Goal: Transaction & Acquisition: Purchase product/service

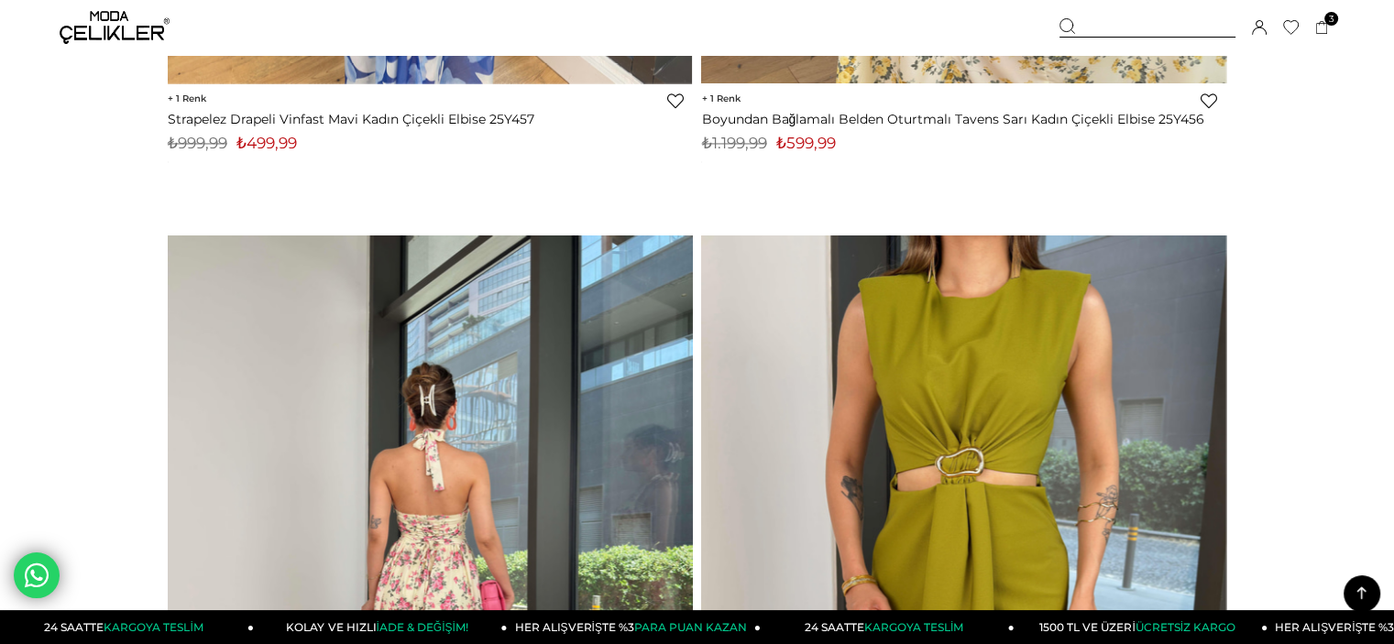
scroll to position [23860, 0]
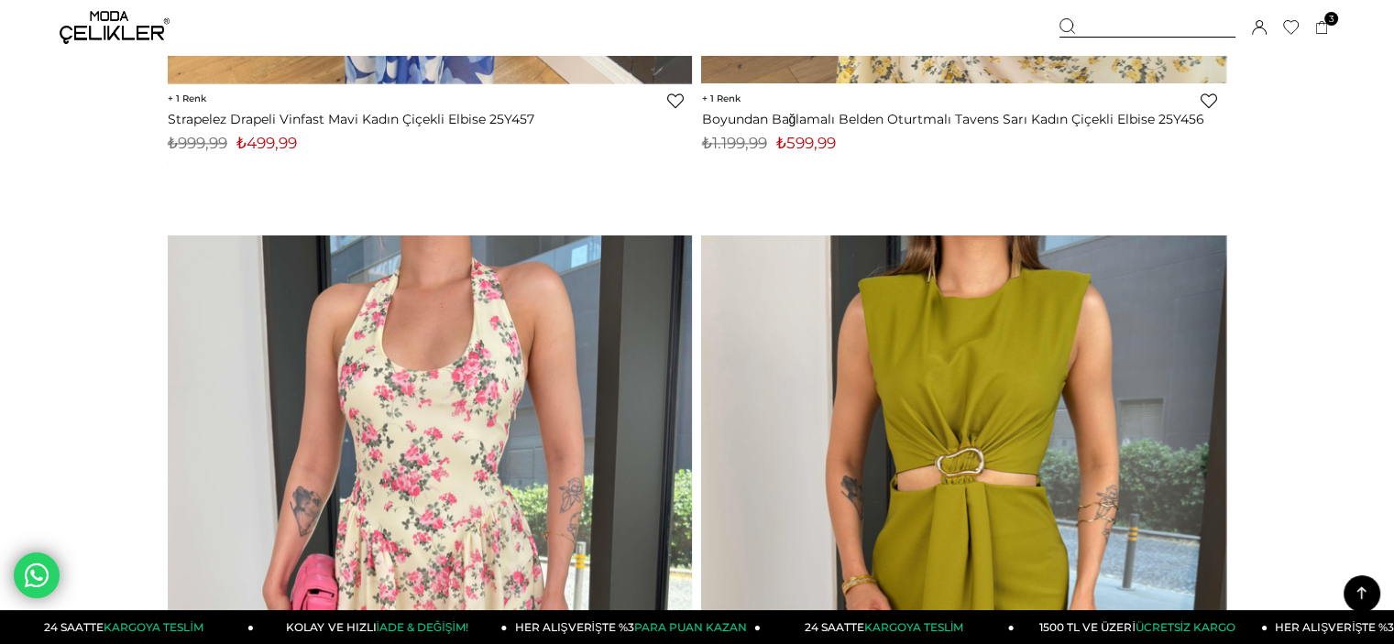
click at [1308, 25] on div "Sepetim 3 Ürün ₺899,97 V Yaka Boyundan Bağlamalı Drapeli Menier Kahve Kadın Min…" at bounding box center [1196, 27] width 275 height 55
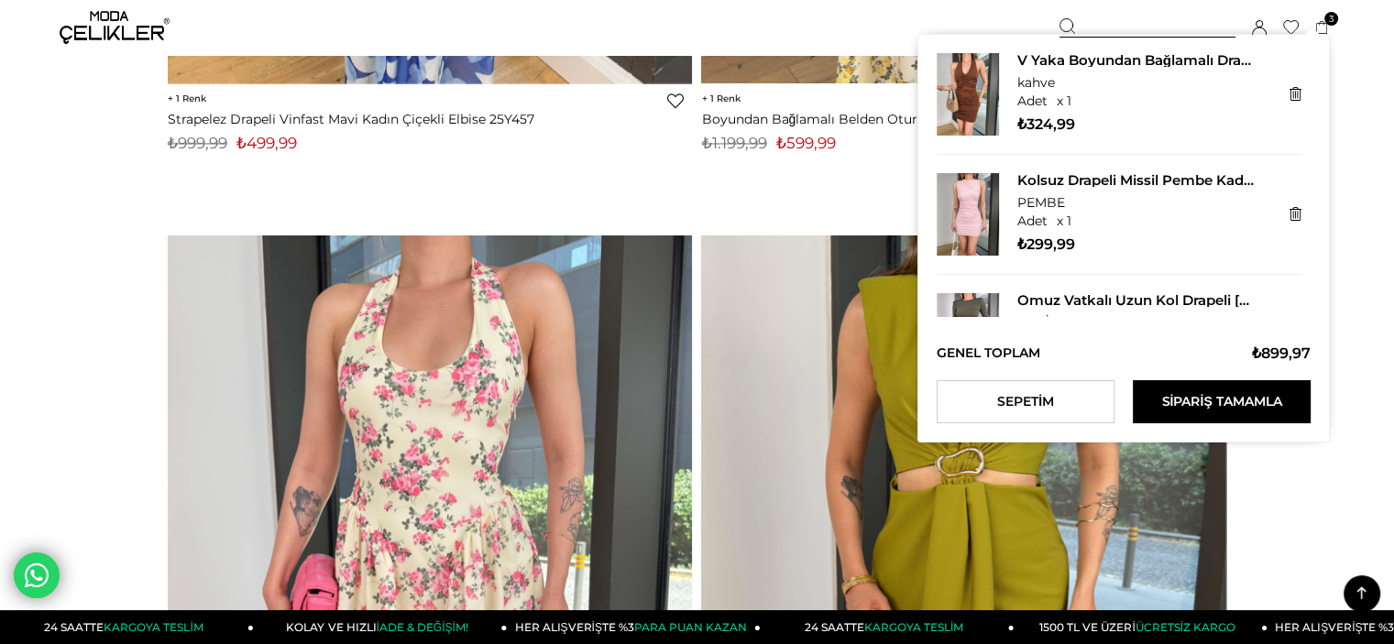
click at [1327, 28] on icon at bounding box center [1322, 28] width 14 height 14
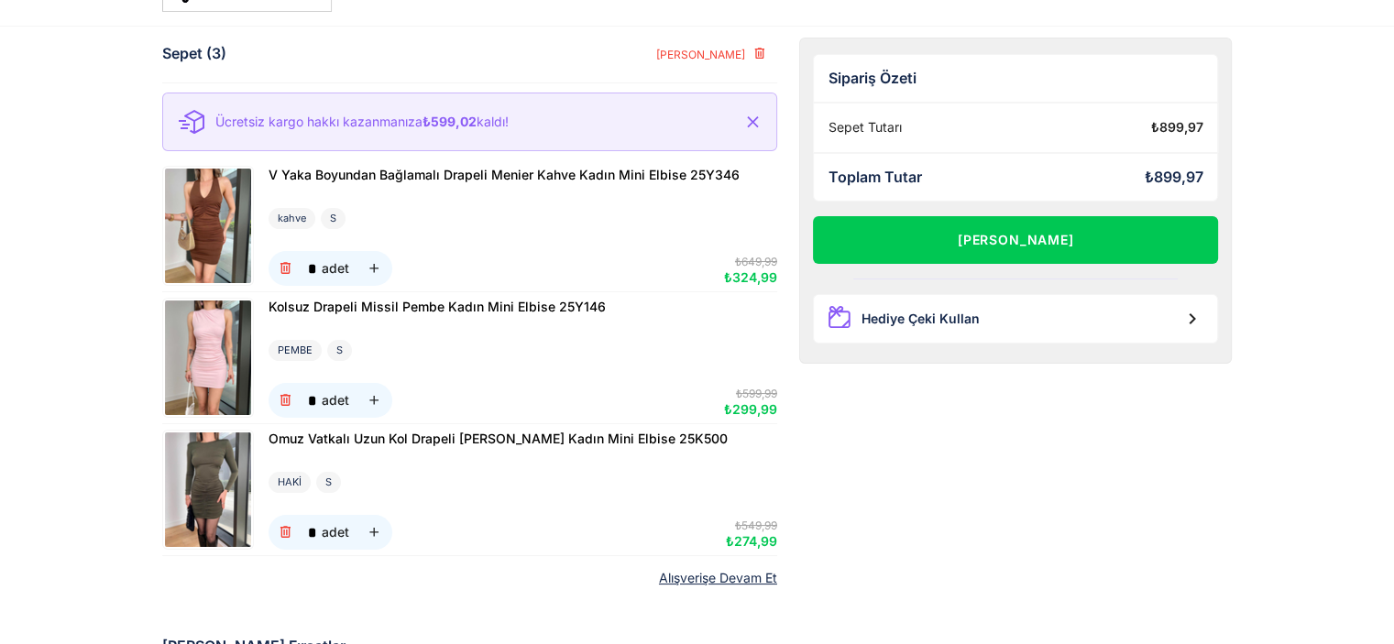
scroll to position [92, 0]
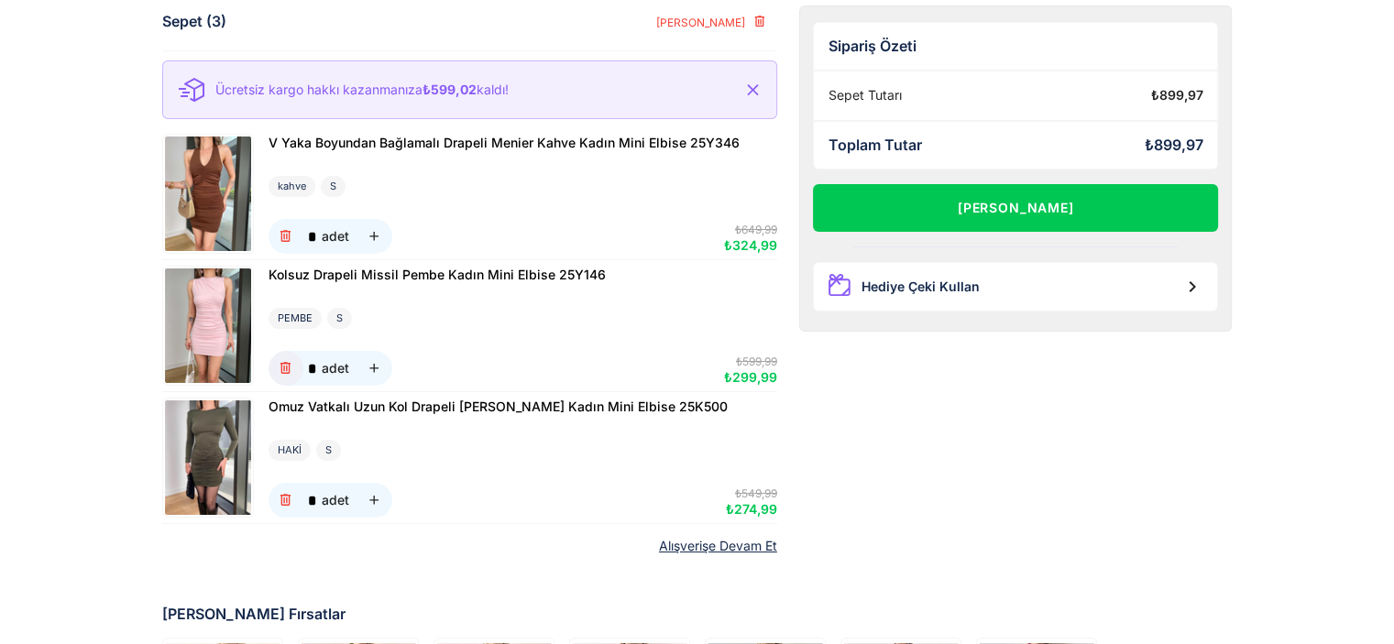
click at [285, 368] on icon "button" at bounding box center [286, 369] width 16 height 16
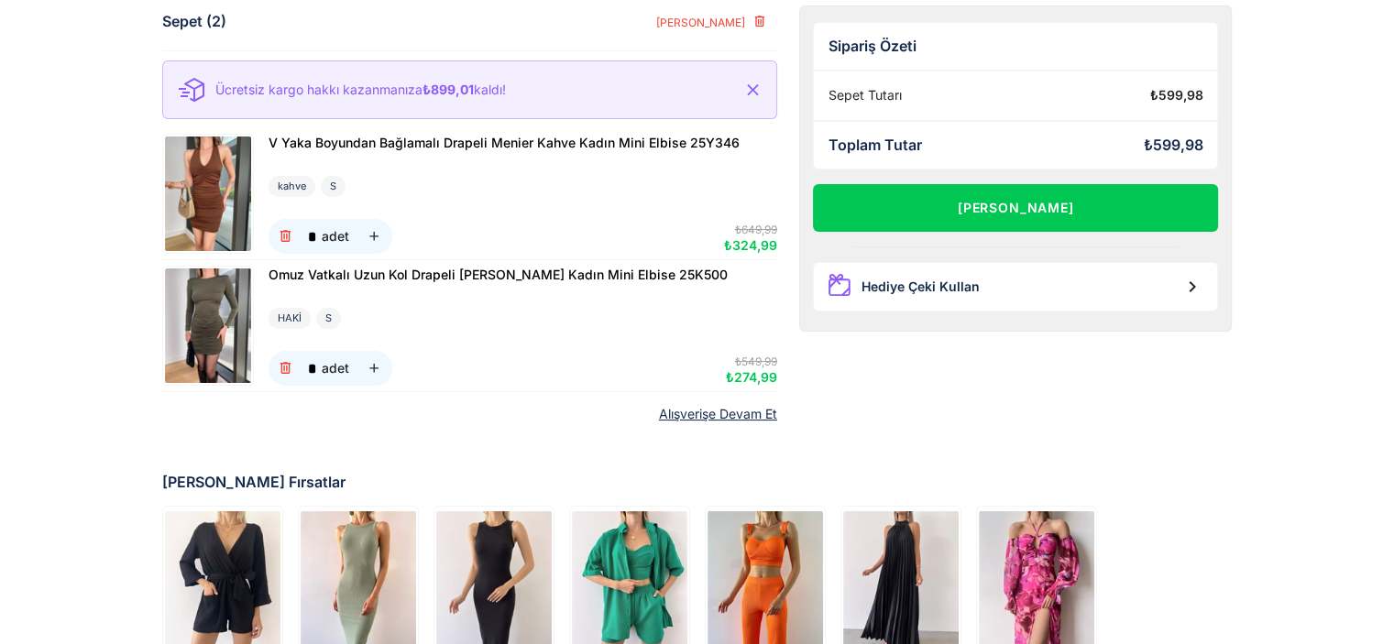
scroll to position [275, 0]
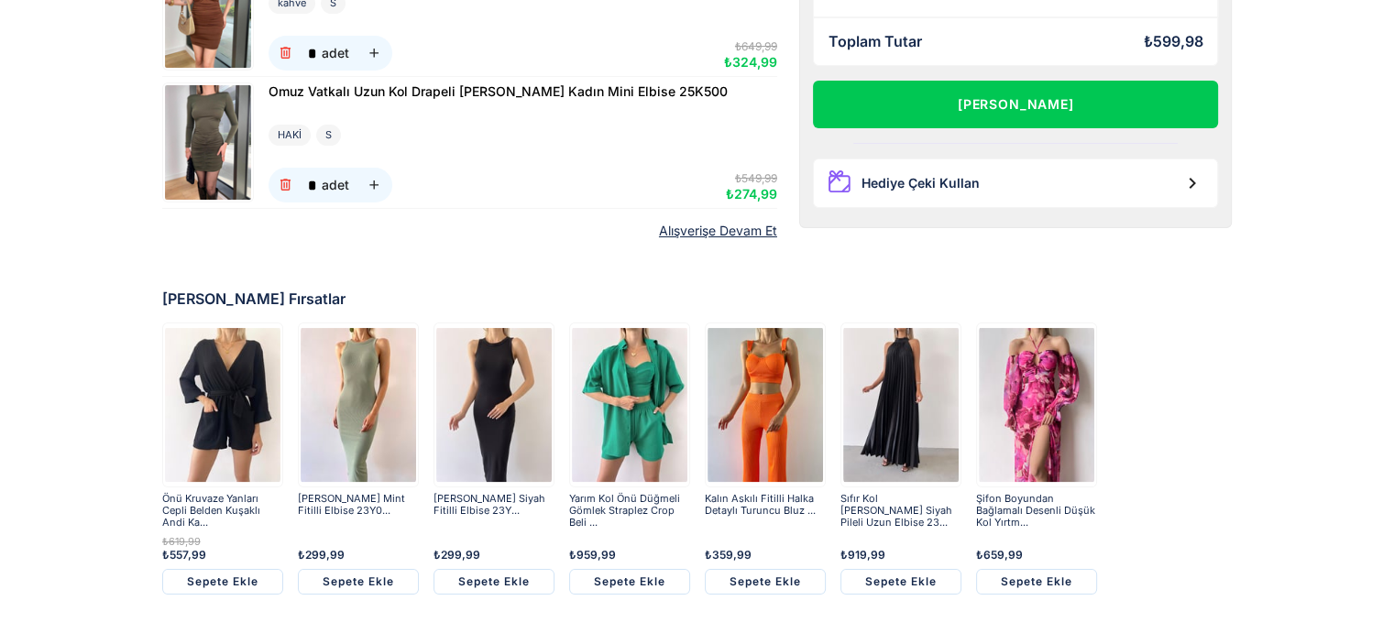
click at [1049, 384] on img at bounding box center [1036, 404] width 115 height 159
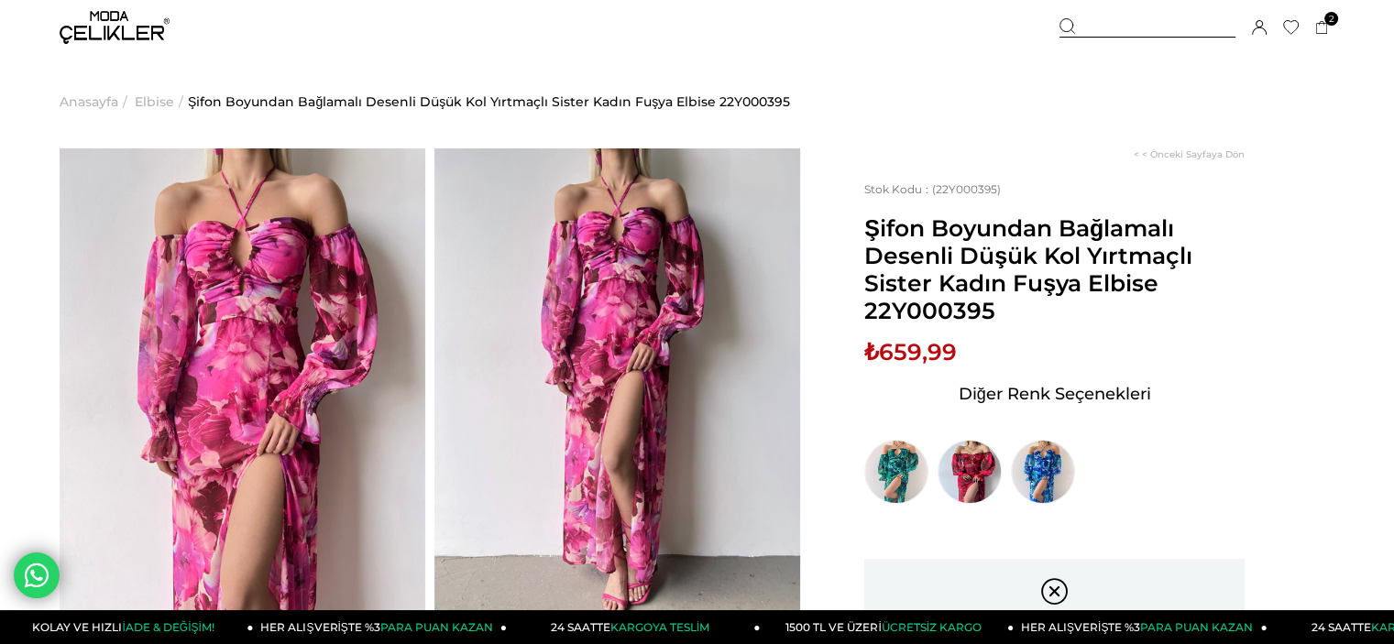
click at [117, 27] on img at bounding box center [115, 27] width 110 height 33
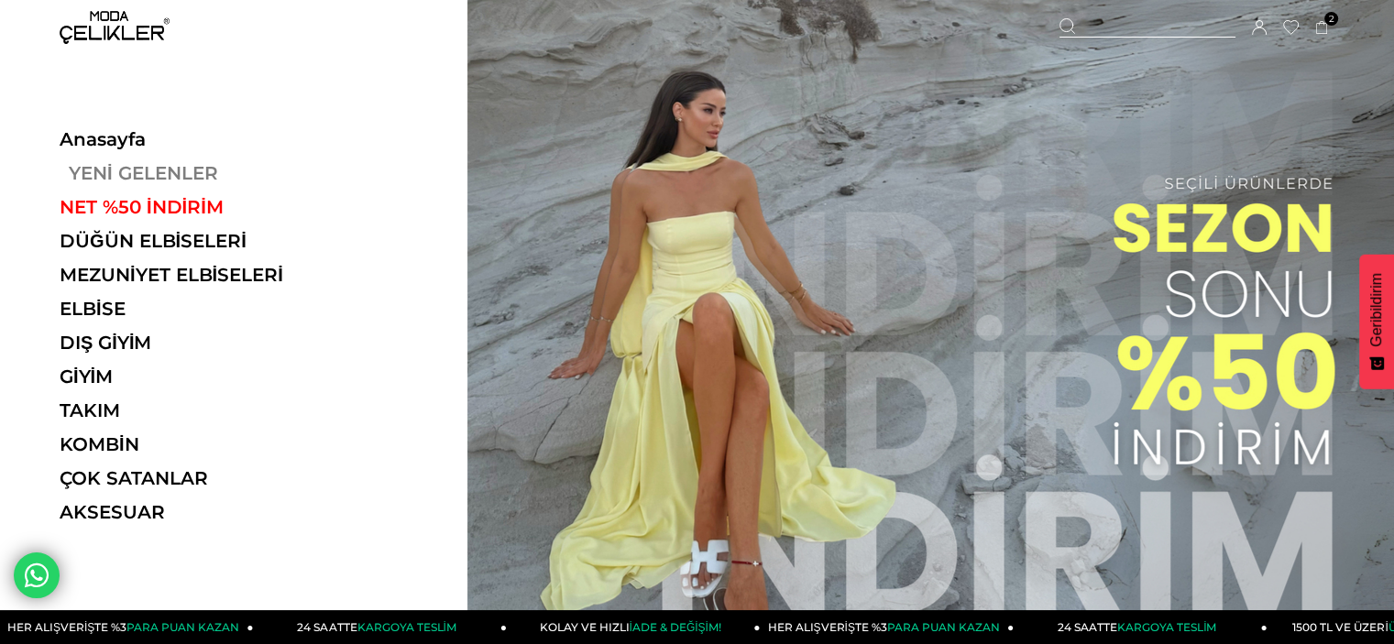
click at [129, 174] on link "YENİ GELENLER" at bounding box center [186, 173] width 252 height 22
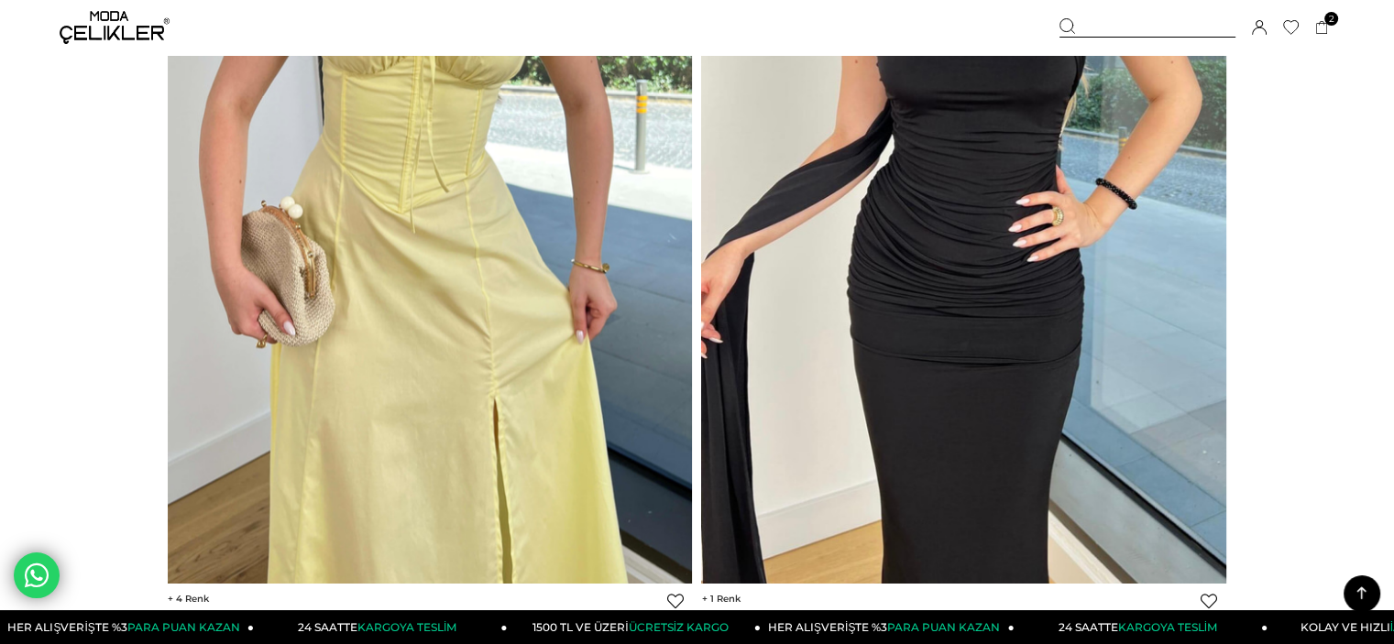
scroll to position [34083, 0]
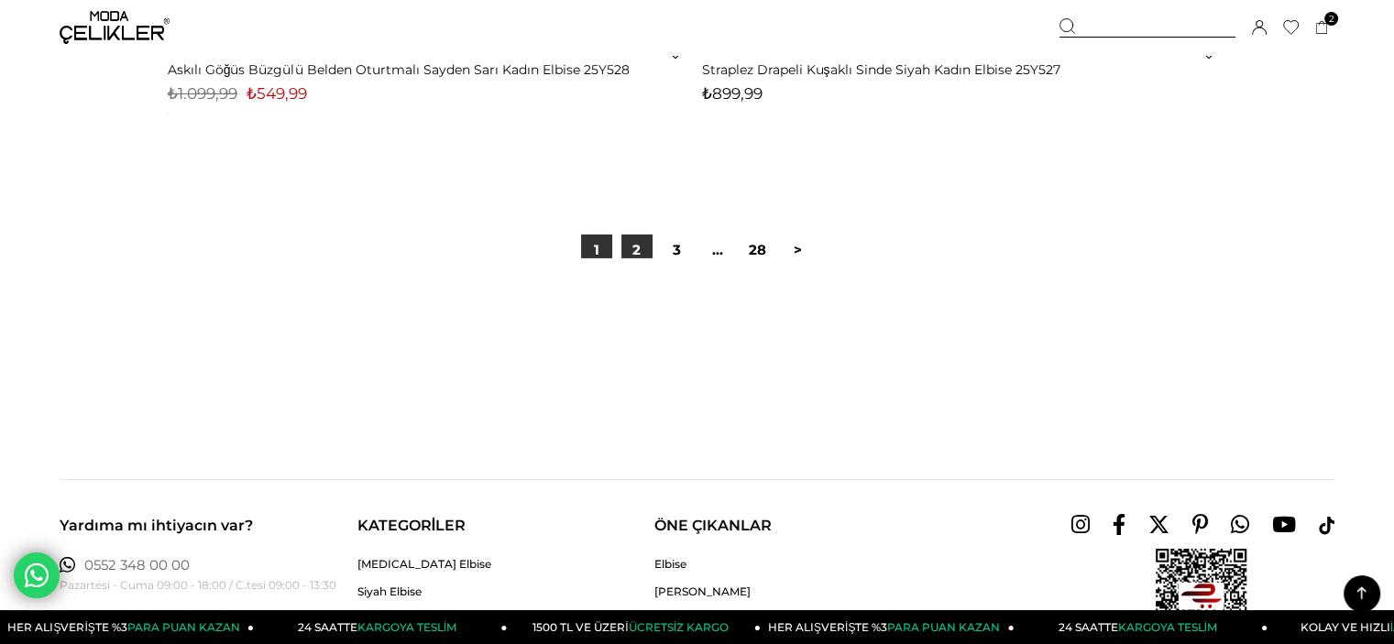
click at [641, 248] on link "2" at bounding box center [636, 250] width 31 height 31
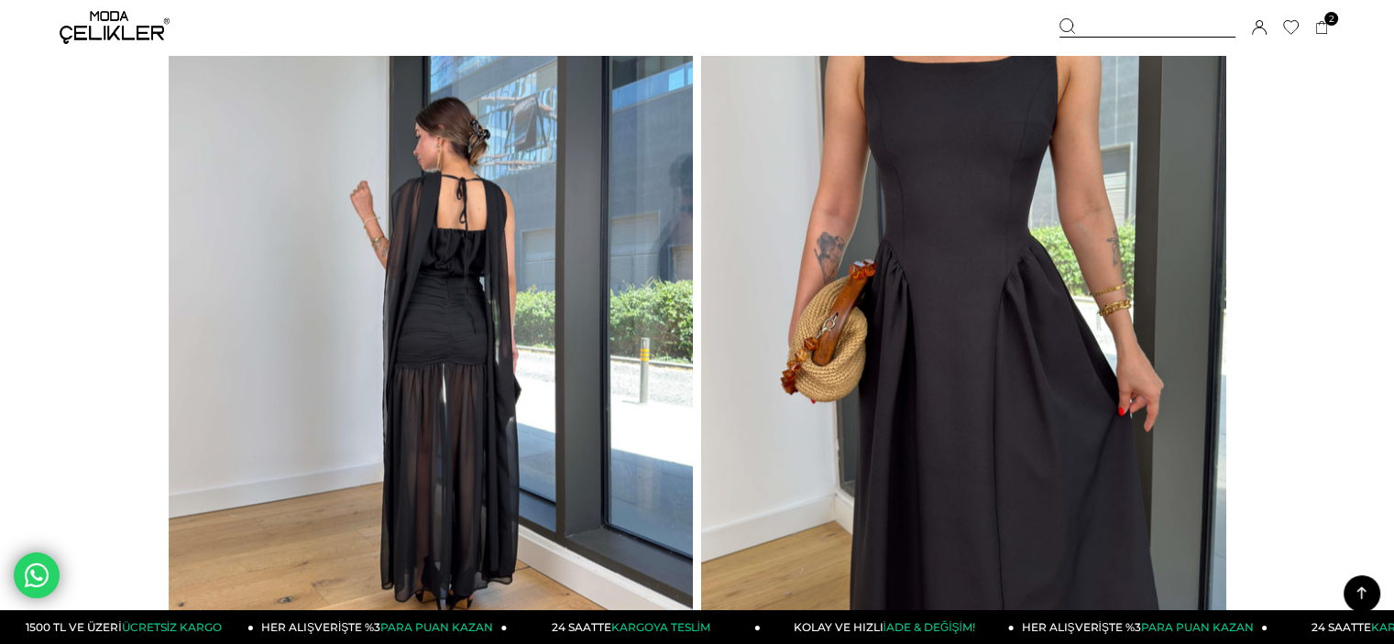
scroll to position [2932, 0]
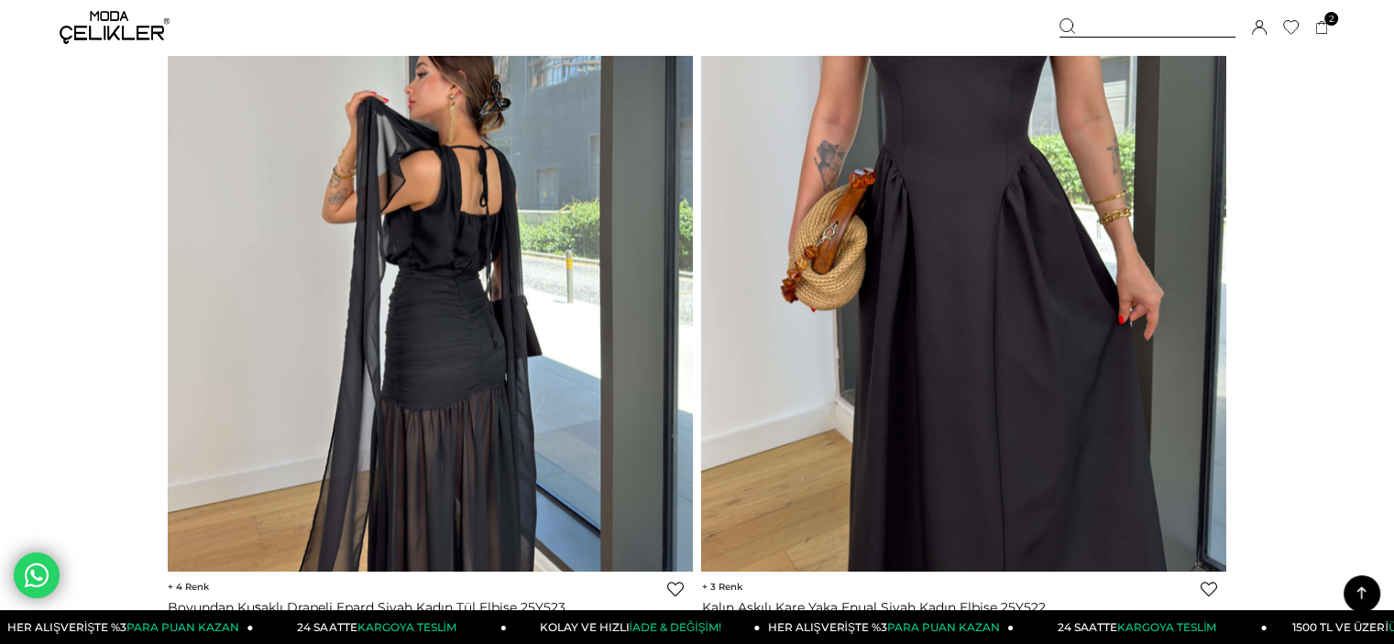
click at [484, 182] on img at bounding box center [430, 221] width 525 height 699
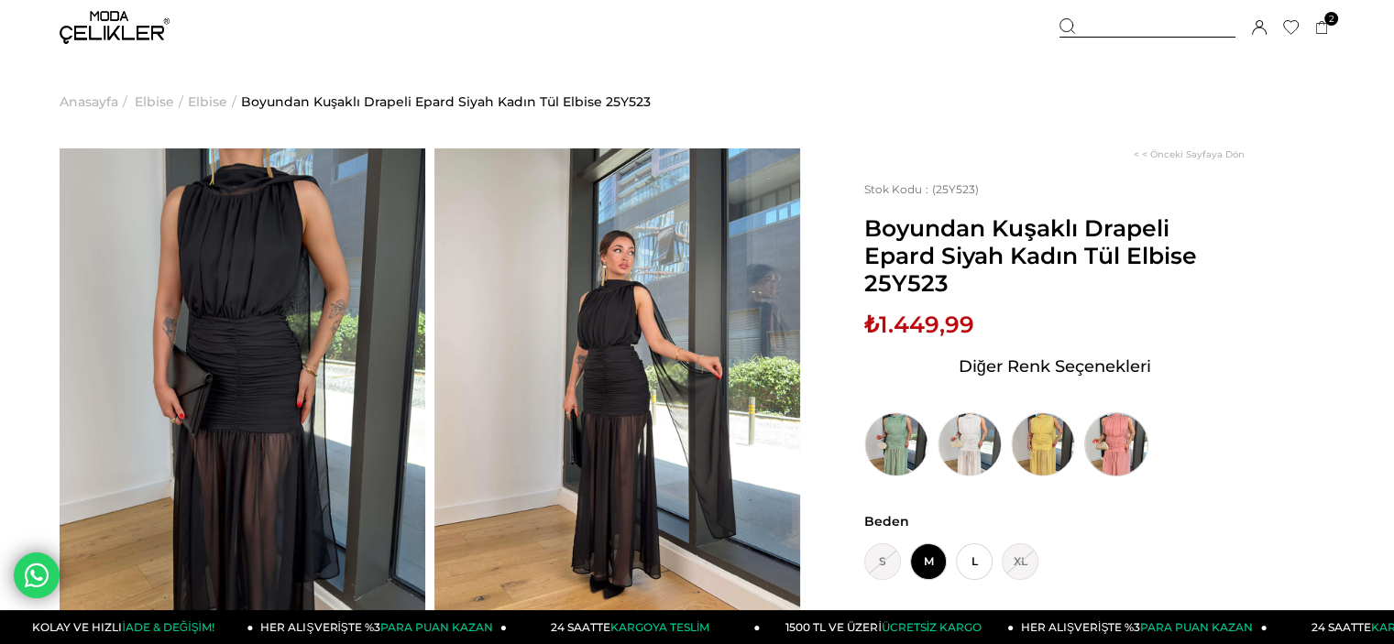
click at [1099, 448] on img at bounding box center [1116, 444] width 64 height 64
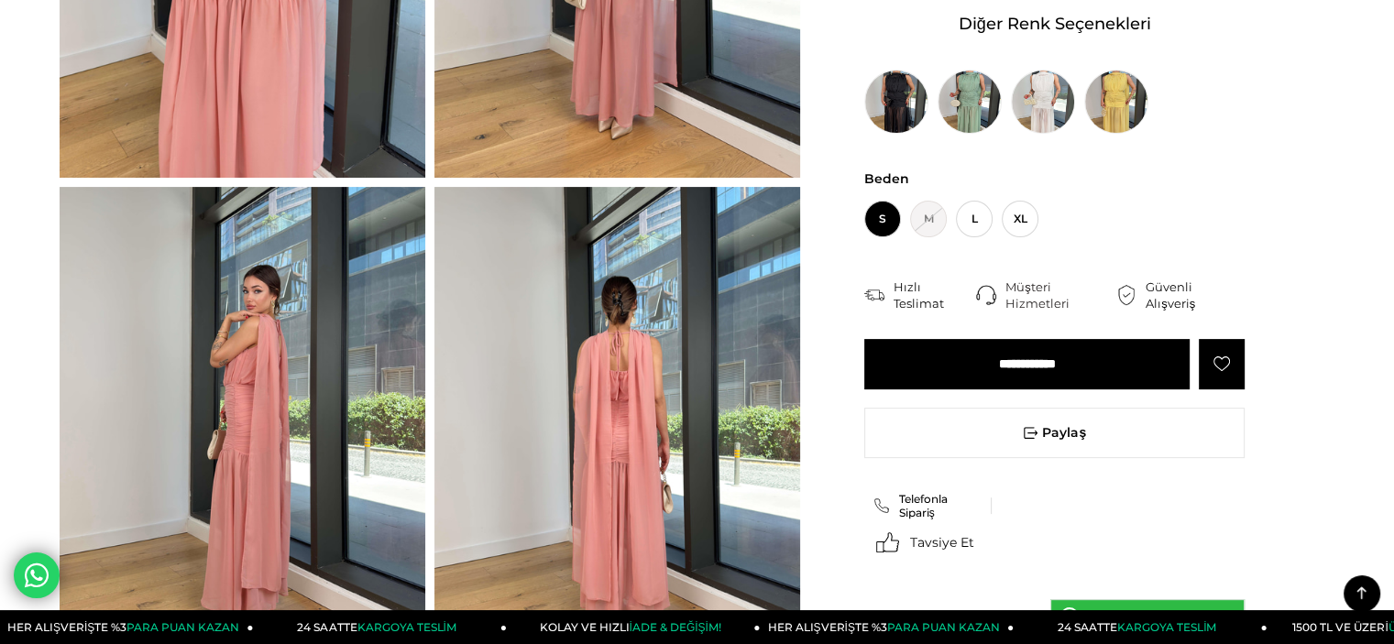
scroll to position [733, 0]
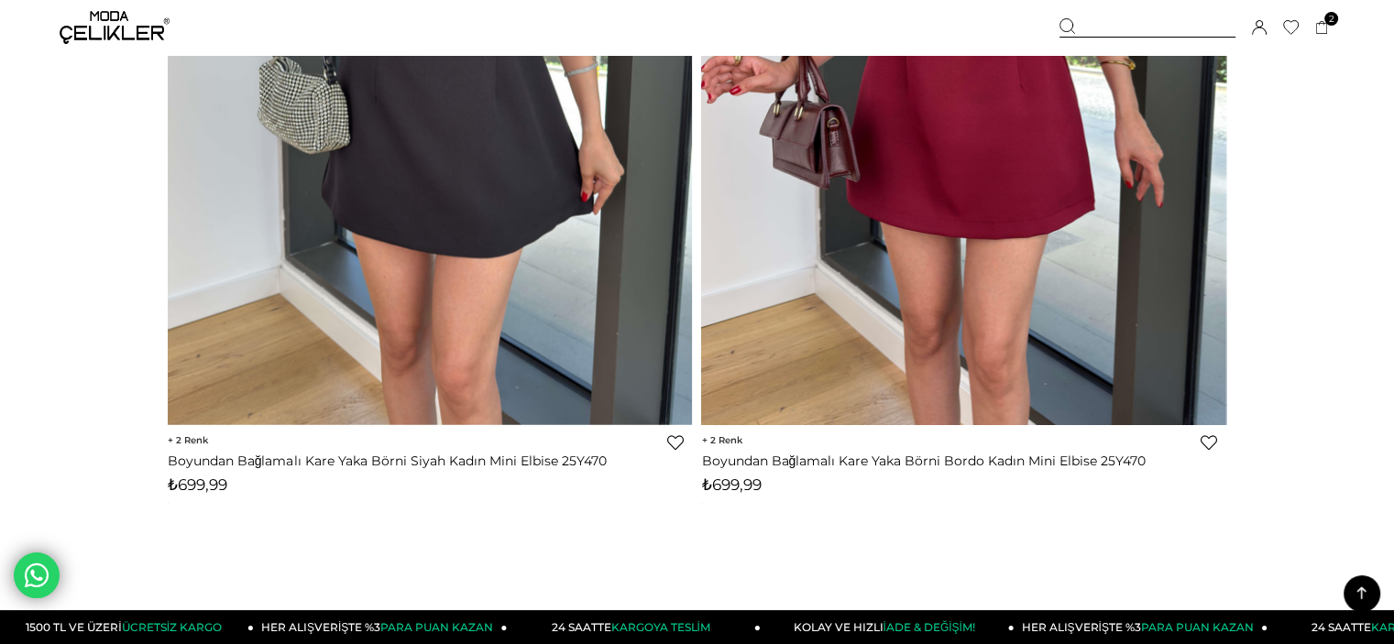
scroll to position [34046, 0]
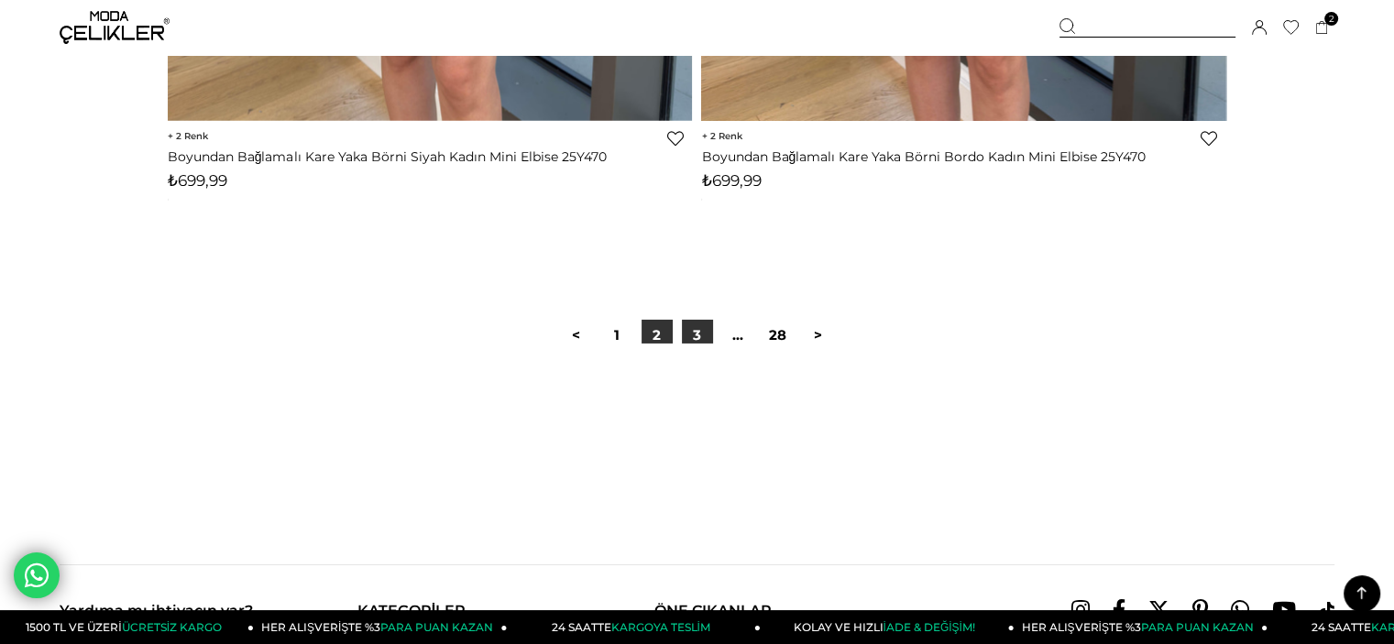
click at [697, 329] on link "3" at bounding box center [697, 335] width 31 height 31
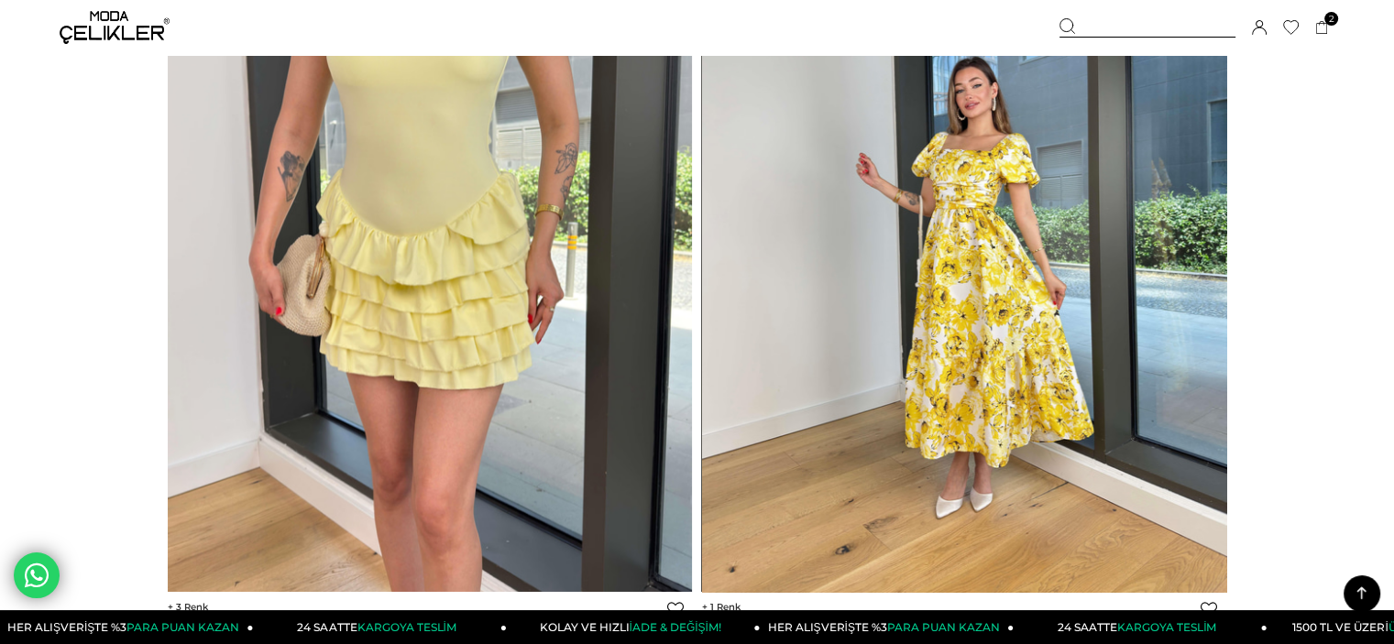
scroll to position [14110, 0]
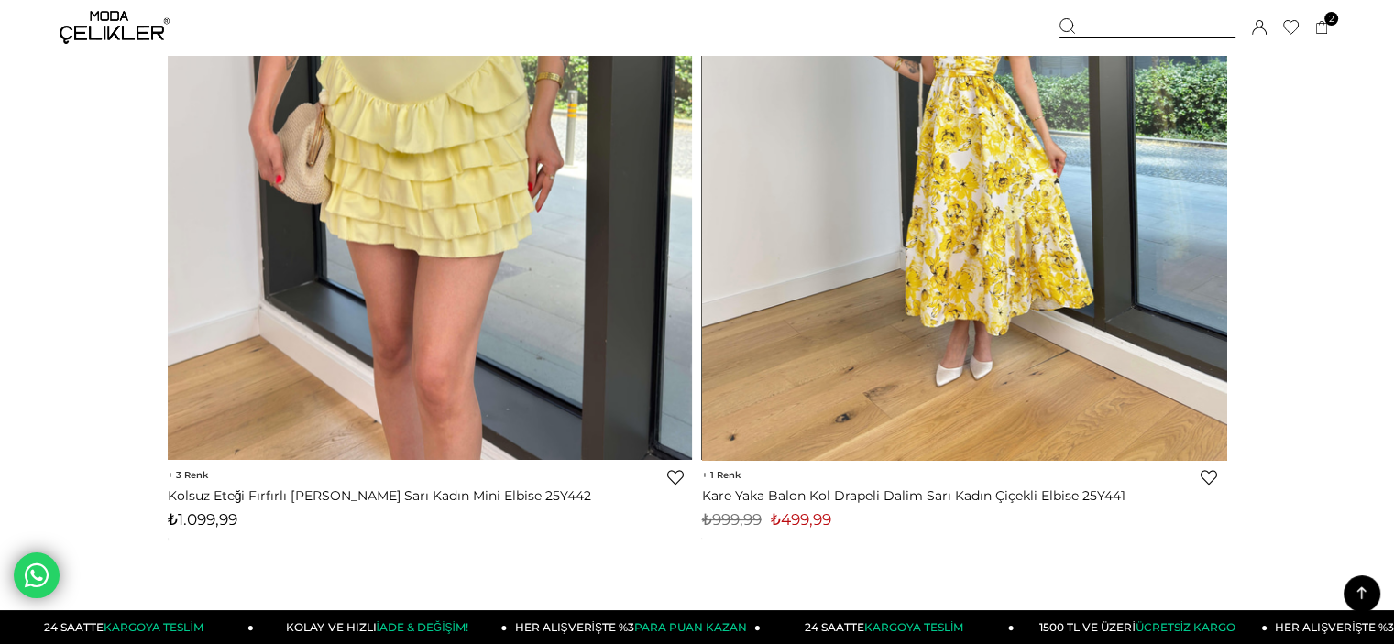
click at [1033, 380] on img at bounding box center [964, 111] width 525 height 699
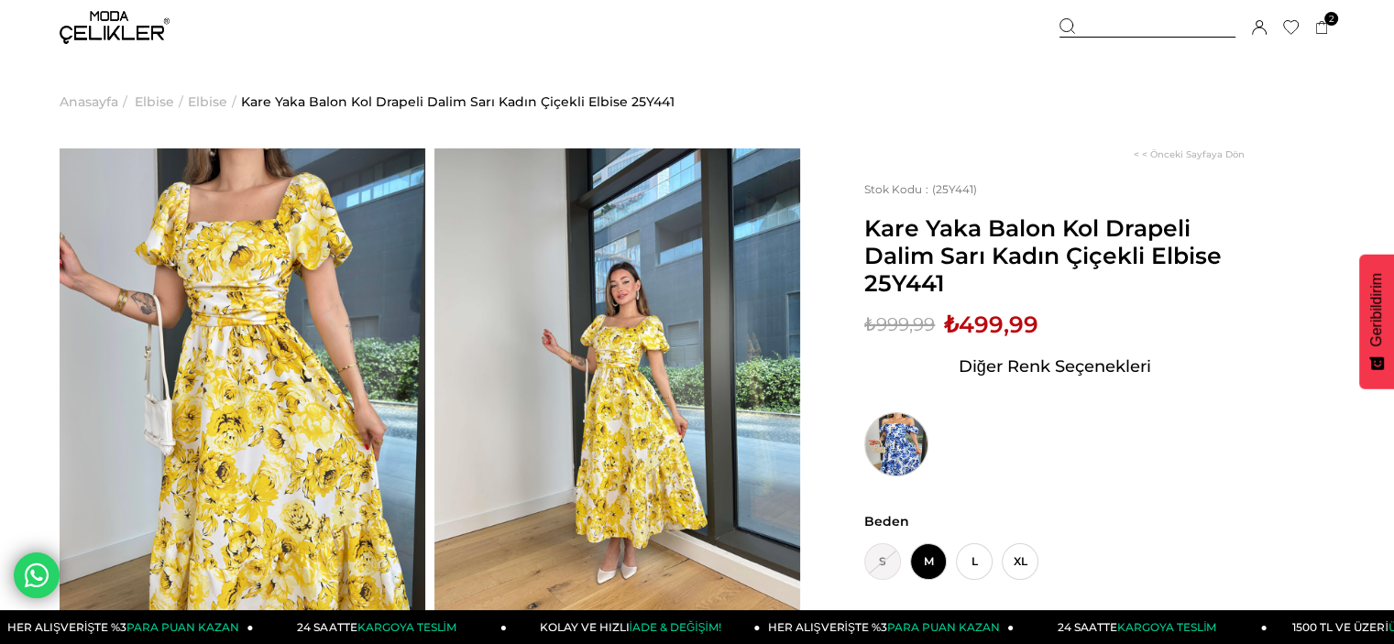
click at [911, 449] on img at bounding box center [896, 444] width 64 height 64
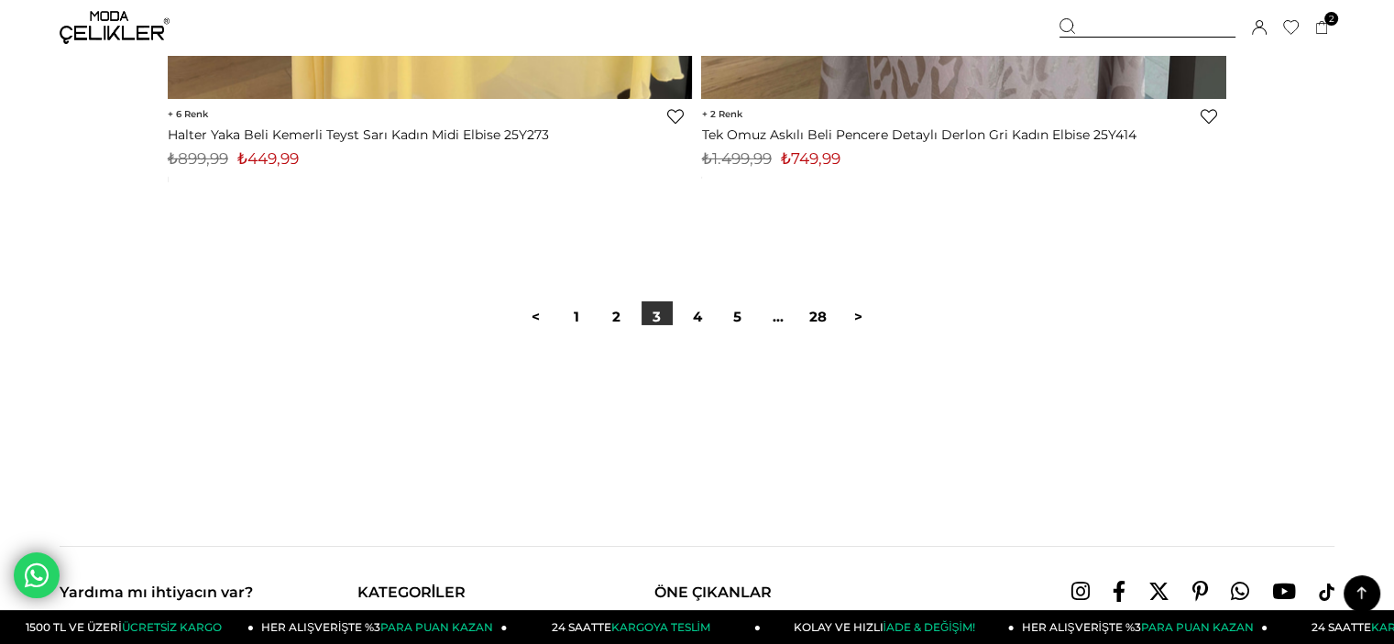
scroll to position [34076, 0]
click at [701, 327] on div at bounding box center [697, 383] width 1274 height 117
click at [701, 325] on div at bounding box center [697, 383] width 1274 height 117
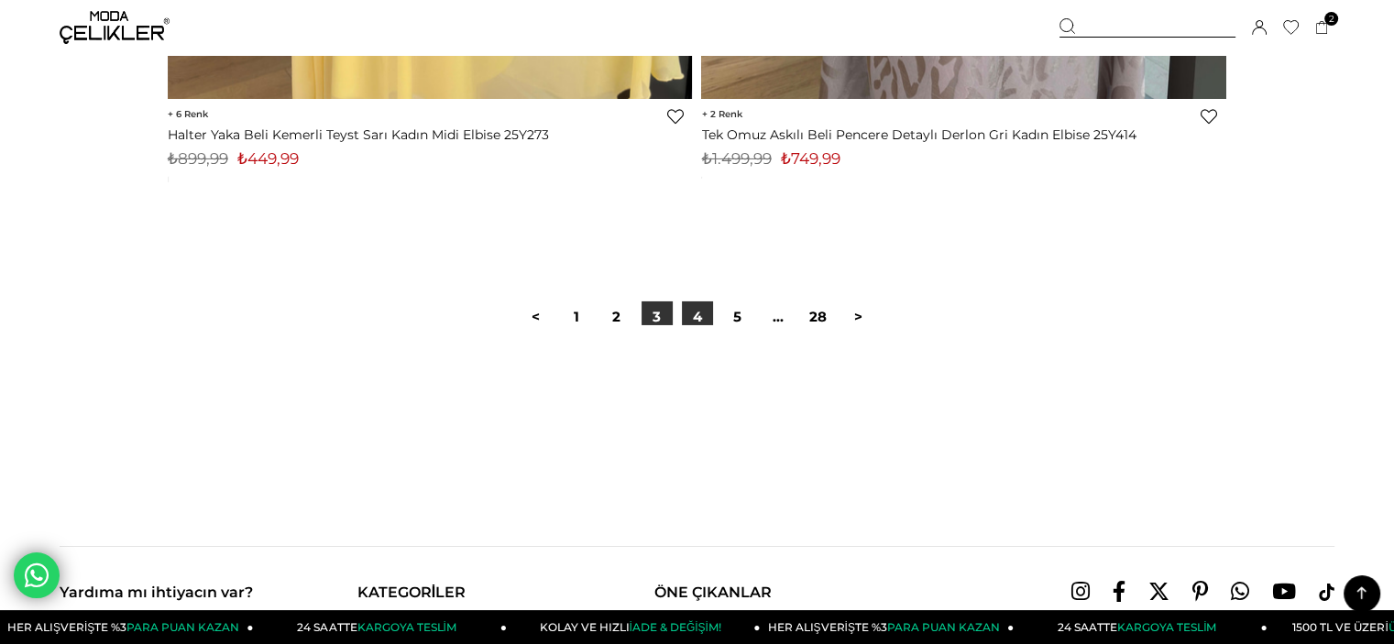
click at [699, 321] on link "4" at bounding box center [697, 316] width 31 height 31
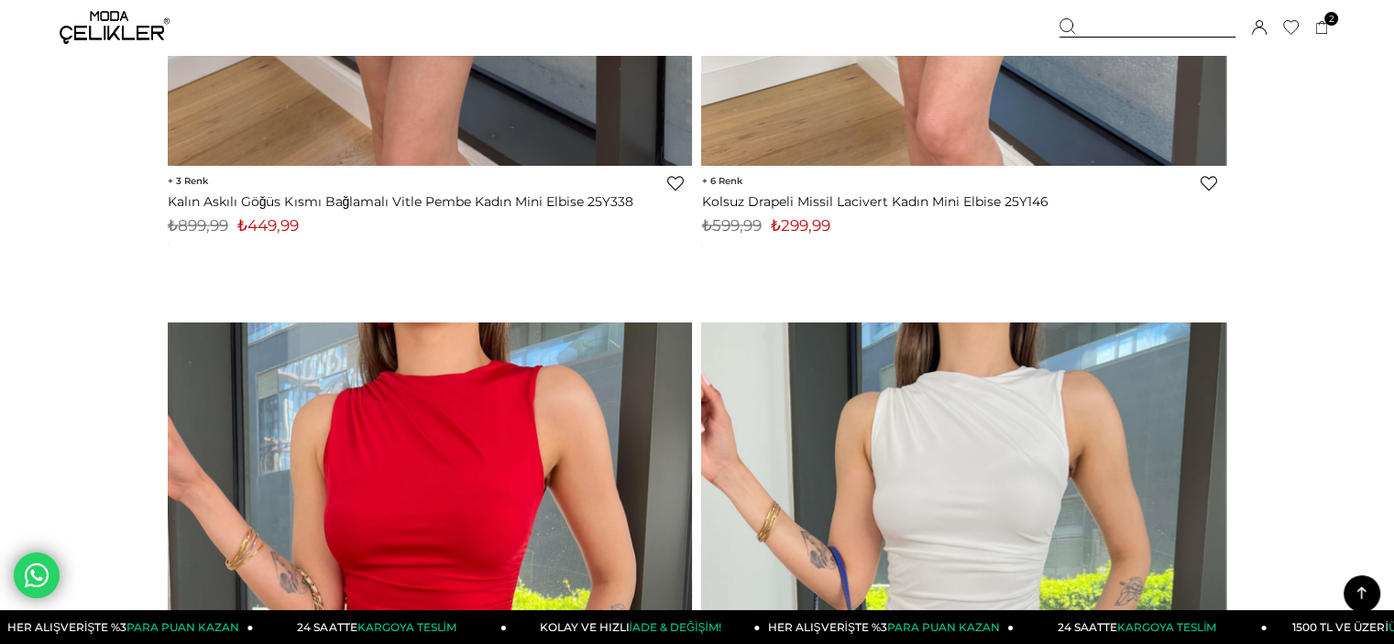
scroll to position [24371, 0]
